Goal: Task Accomplishment & Management: Manage account settings

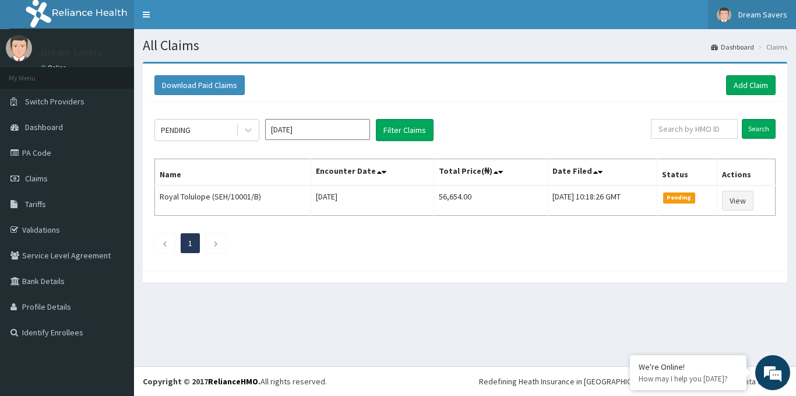
click at [749, 9] on link "Dream Savers" at bounding box center [752, 14] width 88 height 29
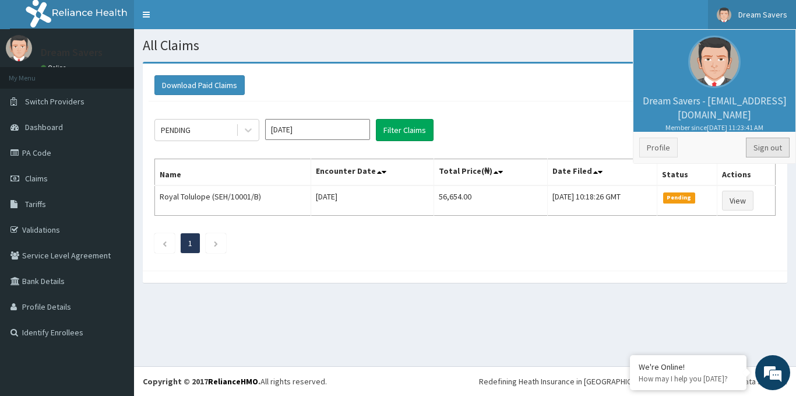
click at [766, 144] on link "Sign out" at bounding box center [768, 148] width 44 height 20
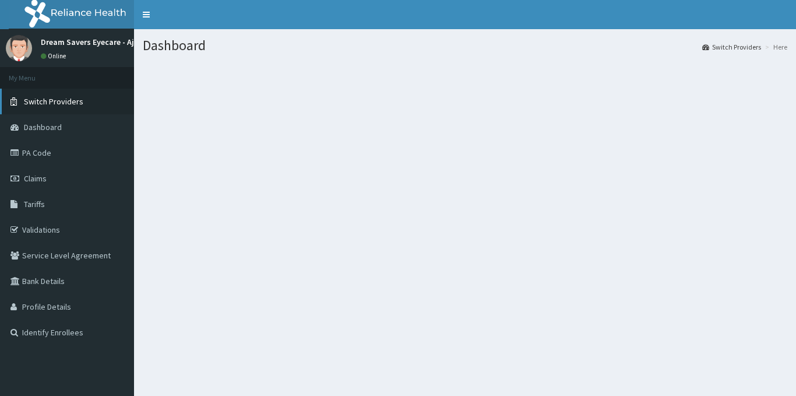
click at [50, 104] on span "Switch Providers" at bounding box center [53, 101] width 59 height 10
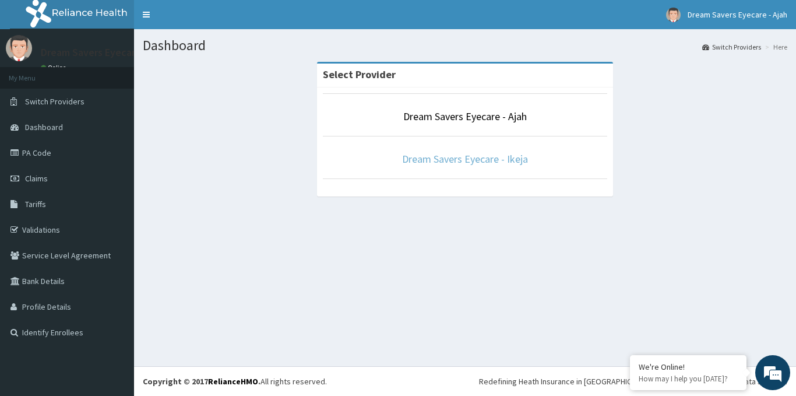
click at [454, 160] on link "Dream Savers Eyecare - Ikeja" at bounding box center [465, 158] width 126 height 13
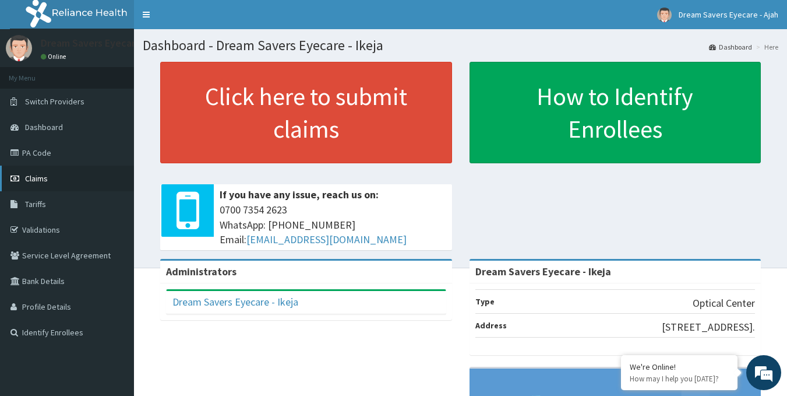
click at [43, 175] on span "Claims" at bounding box center [36, 178] width 23 height 10
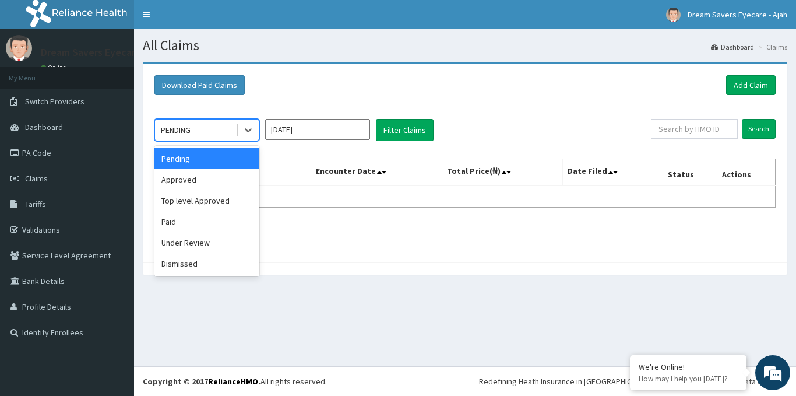
click at [202, 131] on div "PENDING" at bounding box center [195, 130] width 81 height 19
click at [180, 184] on div "Approved" at bounding box center [206, 179] width 105 height 21
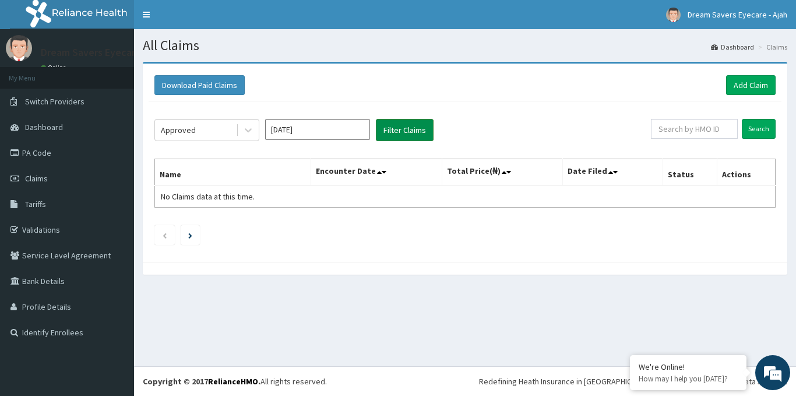
click at [399, 134] on button "Filter Claims" at bounding box center [405, 130] width 58 height 22
click at [55, 150] on link "PA Code" at bounding box center [67, 153] width 134 height 26
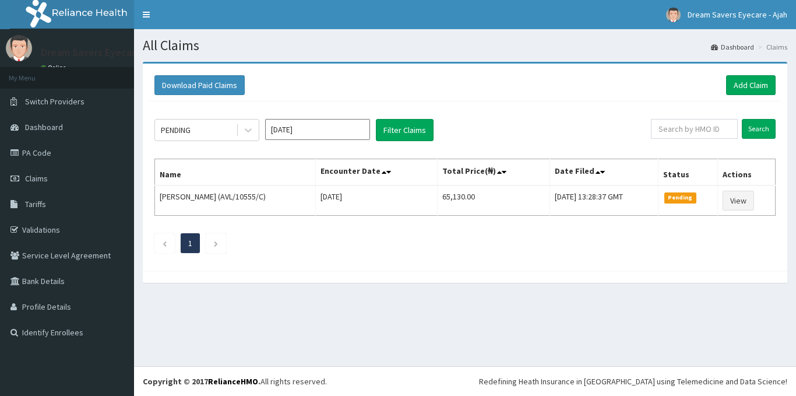
click at [474, 284] on div "Download Paid Claims Add Claim × Note you can only download claims within a max…" at bounding box center [465, 178] width 662 height 233
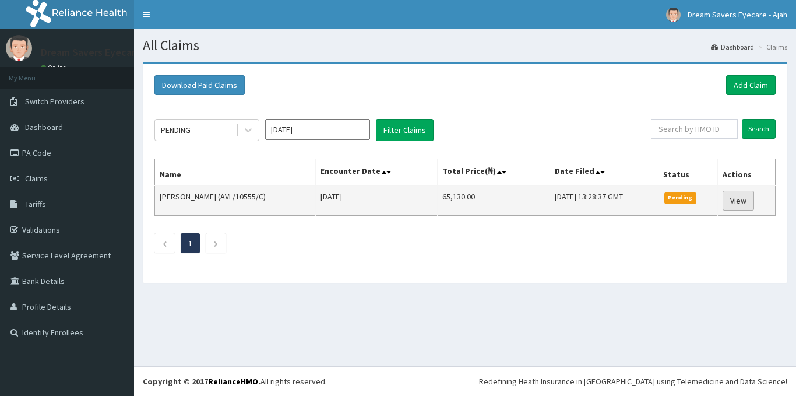
click at [754, 201] on link "View" at bounding box center [738, 201] width 31 height 20
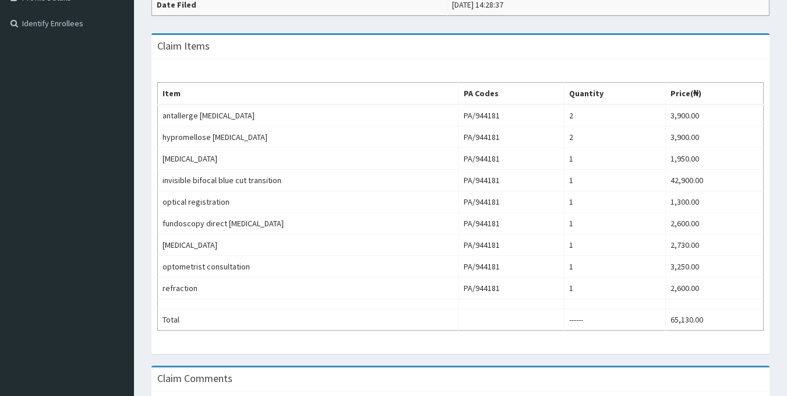
scroll to position [308, 0]
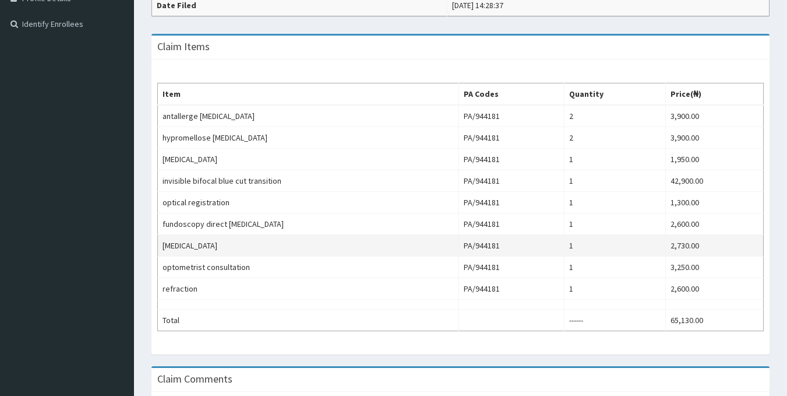
click at [544, 247] on td "PA/944181" at bounding box center [511, 246] width 105 height 22
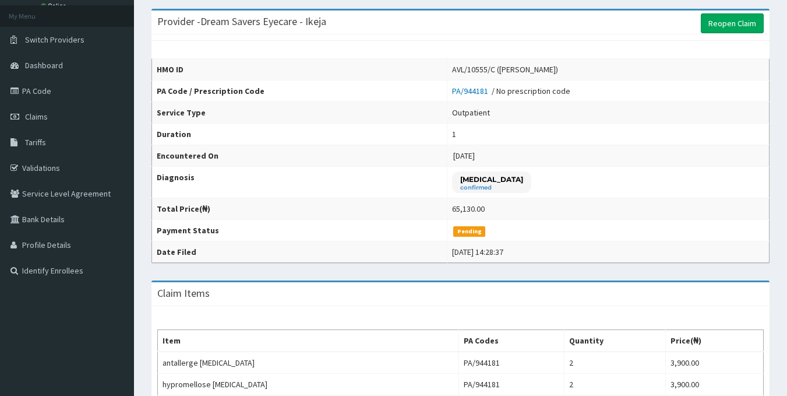
scroll to position [0, 0]
